Goal: Navigation & Orientation: Find specific page/section

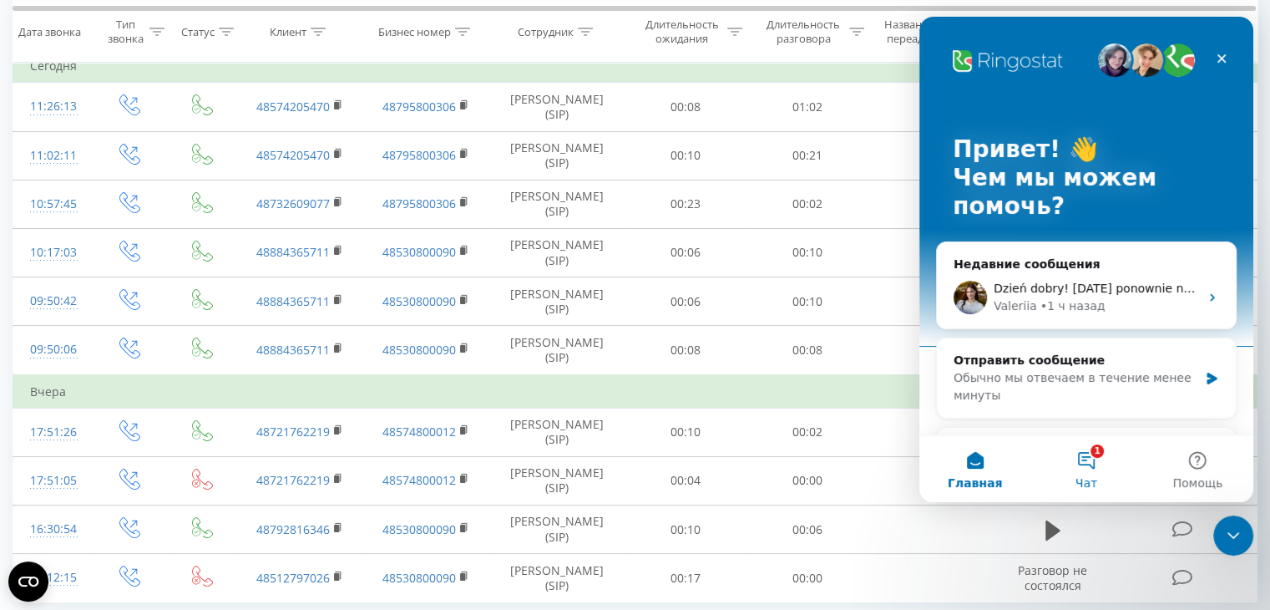
click at [1088, 458] on button "1 Чат" at bounding box center [1085, 468] width 111 height 67
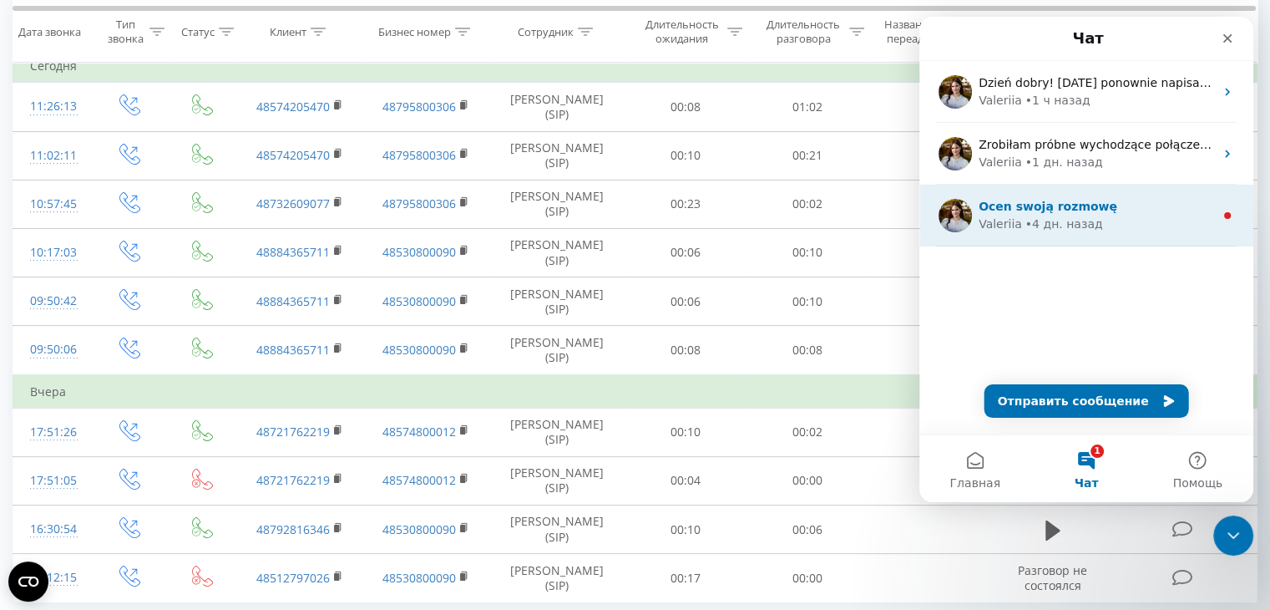
click at [1146, 198] on div "Ocen swoją rozmowę" at bounding box center [1096, 207] width 235 height 18
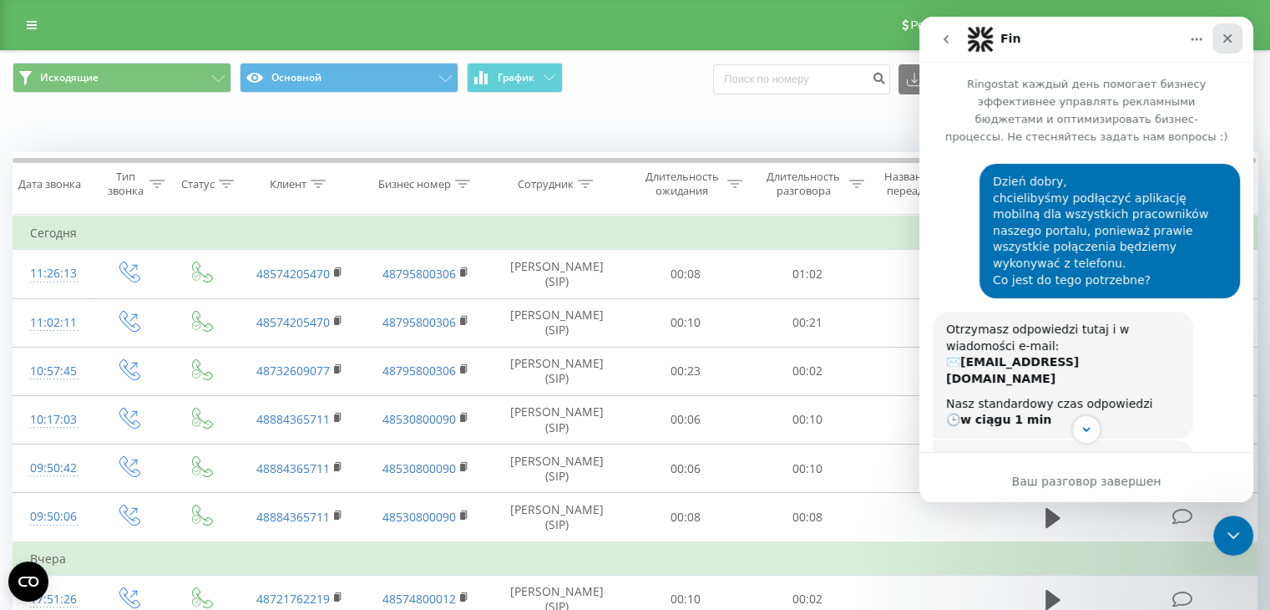
click at [1221, 38] on icon "Закрыть" at bounding box center [1227, 38] width 13 height 13
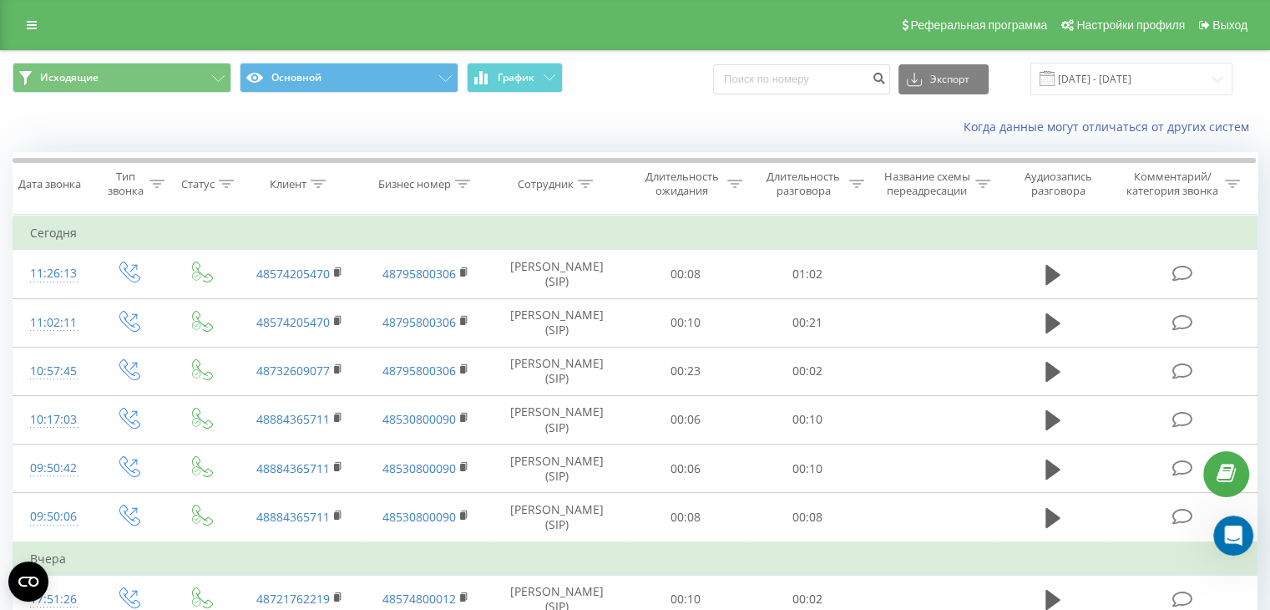
scroll to position [1455, 0]
drag, startPoint x: 87, startPoint y: 30, endPoint x: 69, endPoint y: 29, distance: 17.6
click at [77, 30] on div "Реферальная программа Настройки профиля Выход" at bounding box center [635, 25] width 1270 height 50
click at [150, 19] on div "Реферальная программа Настройки профиля Выход" at bounding box center [635, 25] width 1270 height 50
click at [172, 30] on div "Реферальная программа Настройки профиля Выход" at bounding box center [635, 25] width 1270 height 50
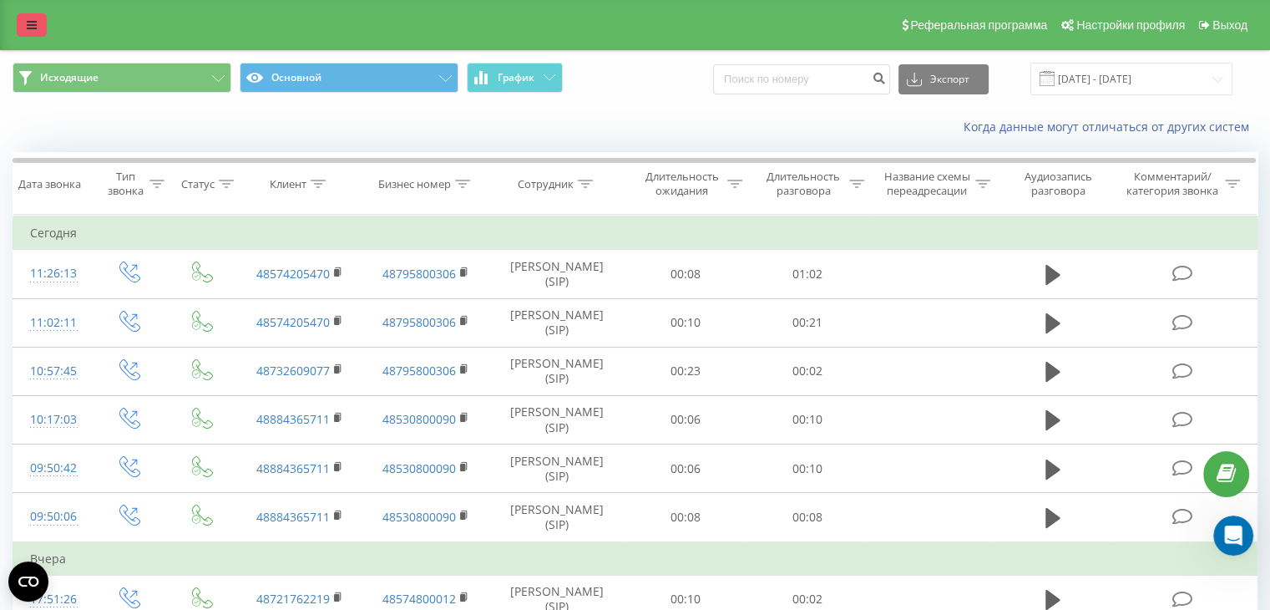
click at [28, 20] on icon at bounding box center [32, 25] width 10 height 12
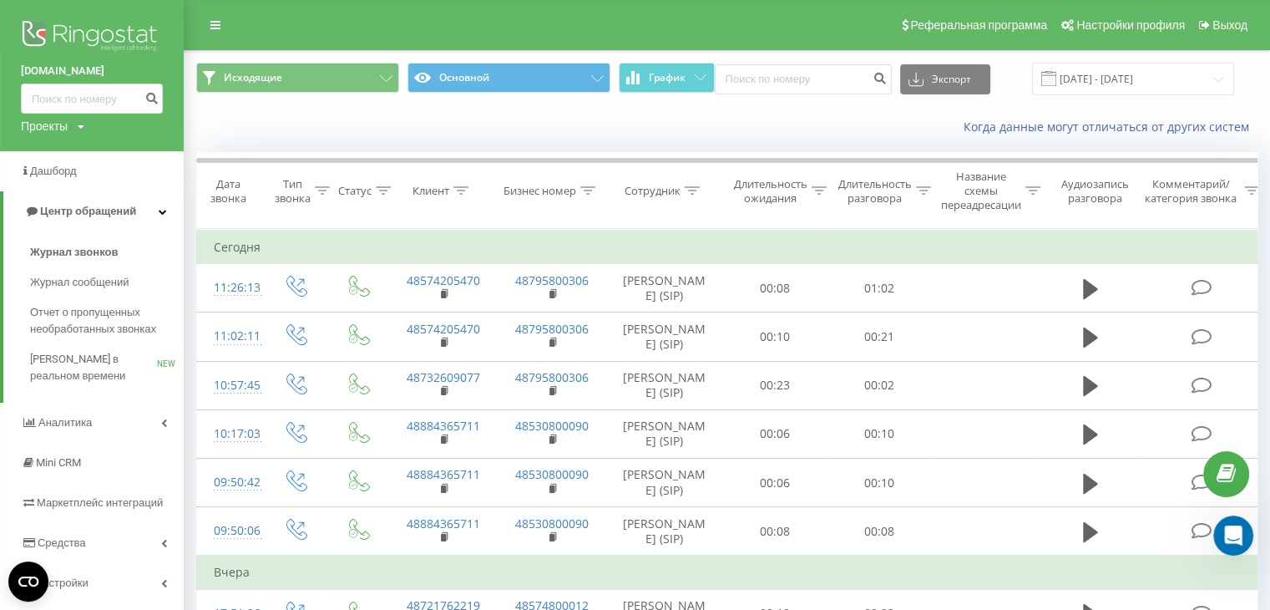
click at [127, 31] on img at bounding box center [92, 38] width 142 height 42
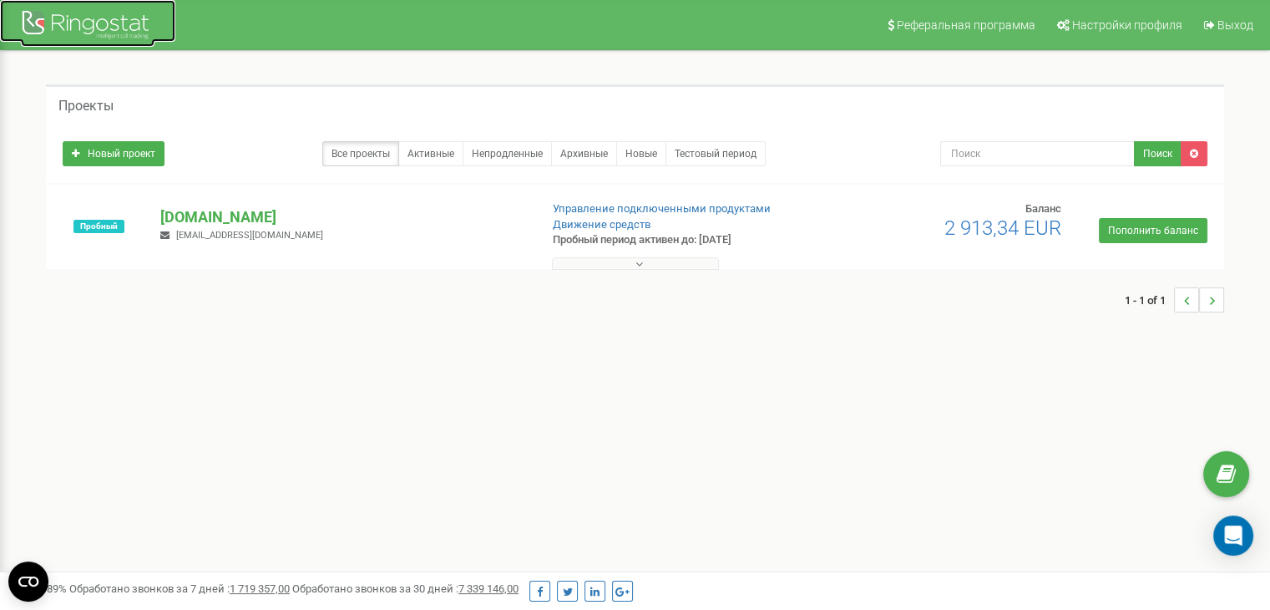
click at [127, 27] on div at bounding box center [88, 27] width 134 height 40
